Goal: Transaction & Acquisition: Purchase product/service

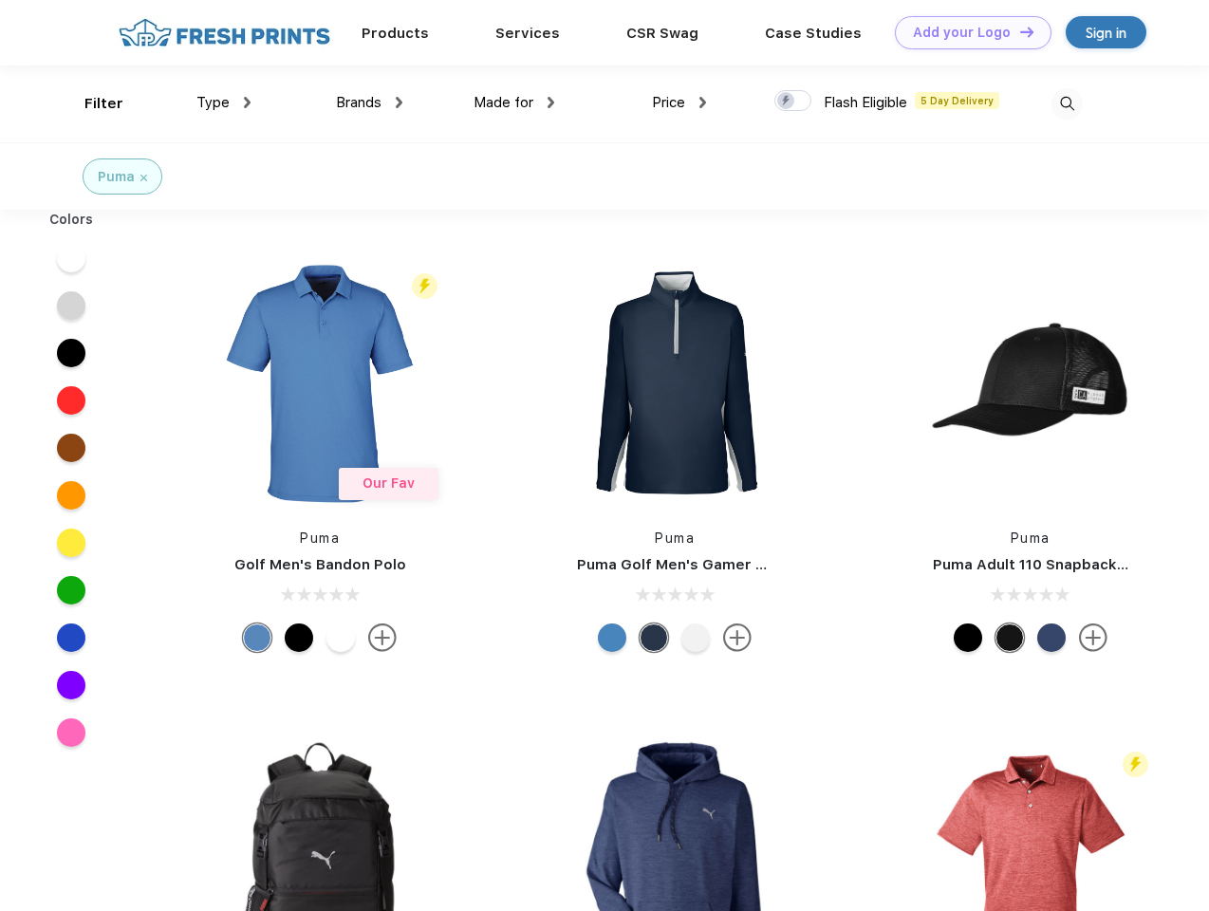
click at [966, 32] on link "Add your Logo Design Tool" at bounding box center [973, 32] width 157 height 33
click at [0, 0] on div "Design Tool" at bounding box center [0, 0] width 0 height 0
click at [1018, 31] on link "Add your Logo Design Tool" at bounding box center [973, 32] width 157 height 33
click at [91, 103] on div "Filter" at bounding box center [103, 104] width 39 height 22
click at [224, 102] on span "Type" at bounding box center [212, 102] width 33 height 17
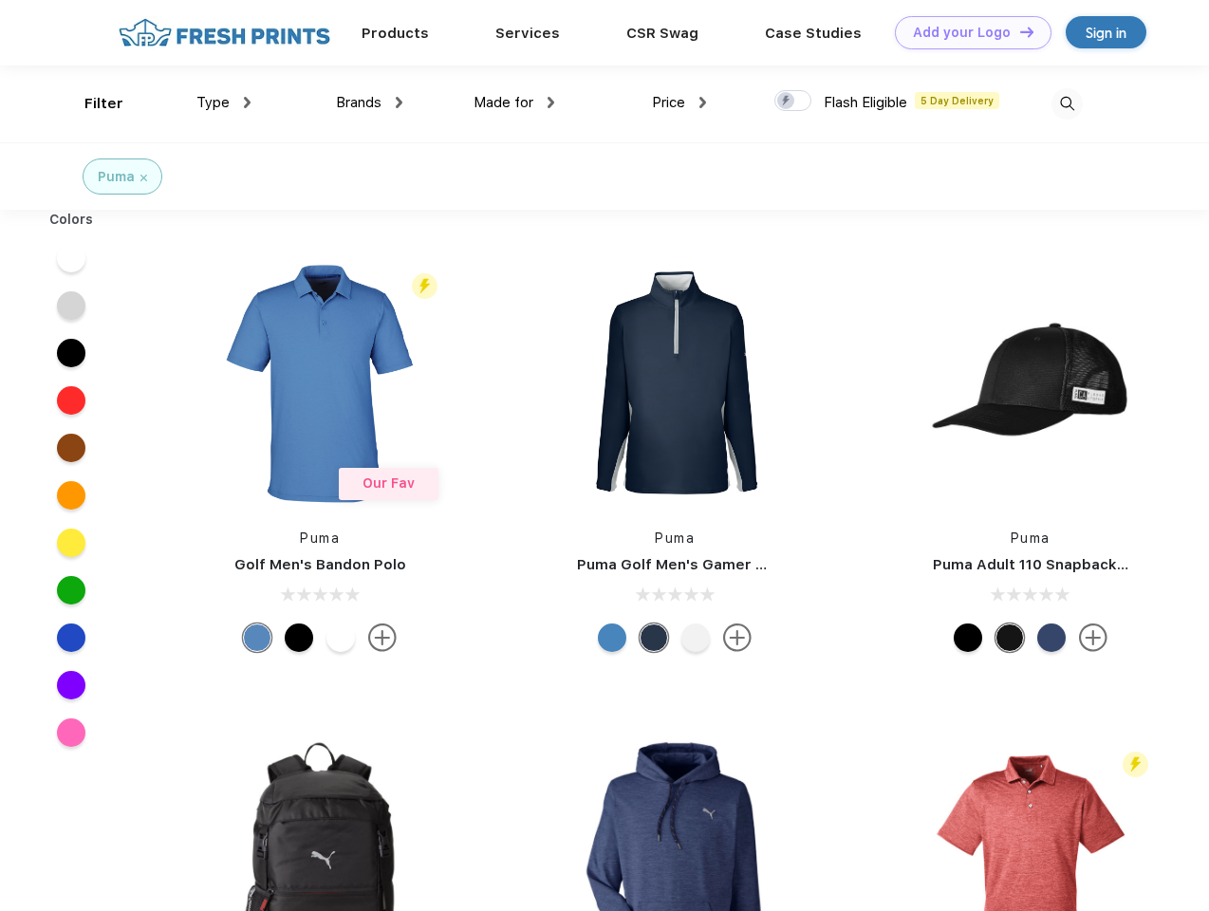
click at [369, 102] on span "Brands" at bounding box center [359, 102] width 46 height 17
click at [514, 102] on span "Made for" at bounding box center [503, 102] width 60 height 17
click at [679, 102] on span "Price" at bounding box center [668, 102] width 33 height 17
click at [793, 102] on div at bounding box center [792, 100] width 37 height 21
click at [786, 102] on input "checkbox" at bounding box center [780, 95] width 12 height 12
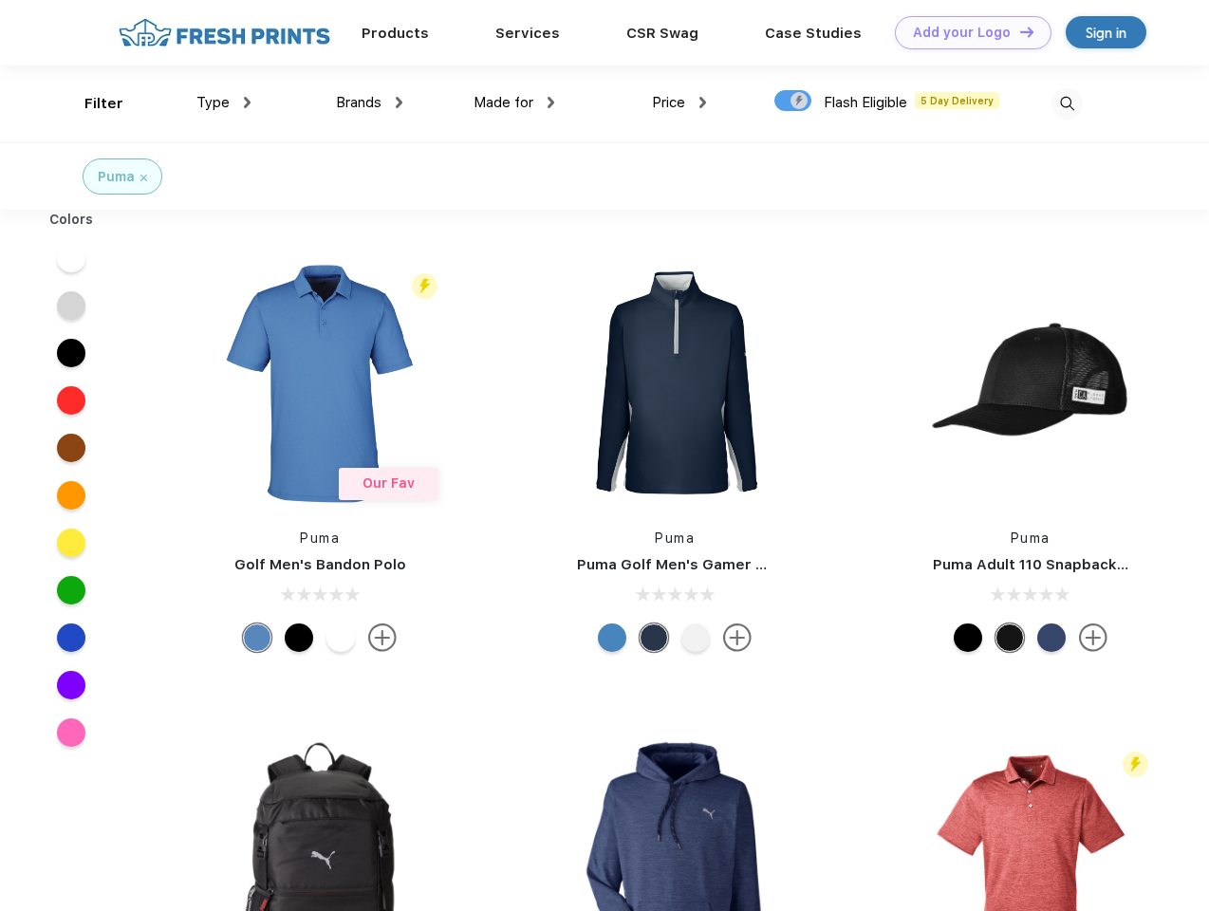
click at [1066, 103] on img at bounding box center [1066, 103] width 31 height 31
